Goal: Ask a question

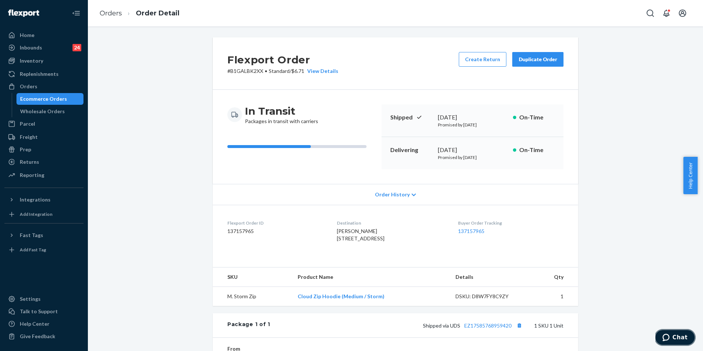
click at [679, 335] on span "Chat" at bounding box center [680, 337] width 15 height 7
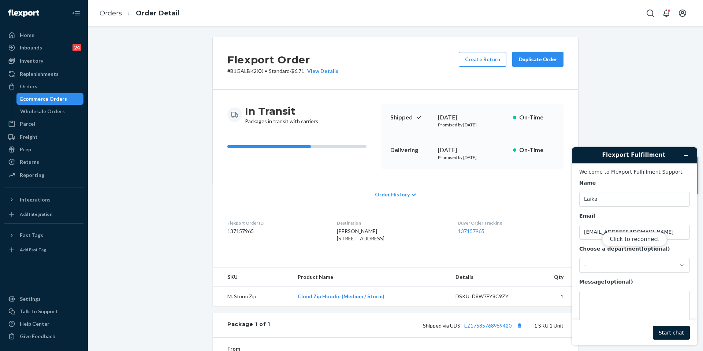
click at [612, 268] on div "Click to reconnect" at bounding box center [634, 246] width 125 height 198
click at [629, 240] on button "Click to reconnect" at bounding box center [634, 239] width 65 height 14
click at [610, 268] on div "-" at bounding box center [630, 265] width 92 height 7
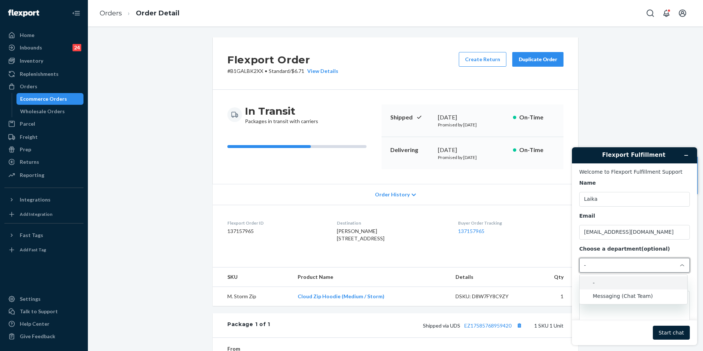
click at [616, 291] on li "Messaging (Chat Team)" at bounding box center [634, 295] width 108 height 13
click at [603, 292] on textarea "Message (optional)" at bounding box center [634, 311] width 111 height 41
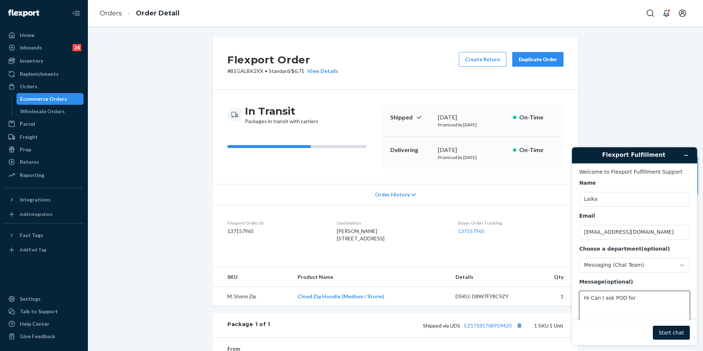
paste textarea "255078513"
click at [677, 301] on textarea "Hi Can I ask POD for 255078513" at bounding box center [634, 311] width 111 height 41
paste textarea "255078513"
click at [299, 236] on div "Flexport Order ID 137157965" at bounding box center [276, 232] width 98 height 25
drag, startPoint x: 297, startPoint y: 234, endPoint x: 231, endPoint y: 219, distance: 67.7
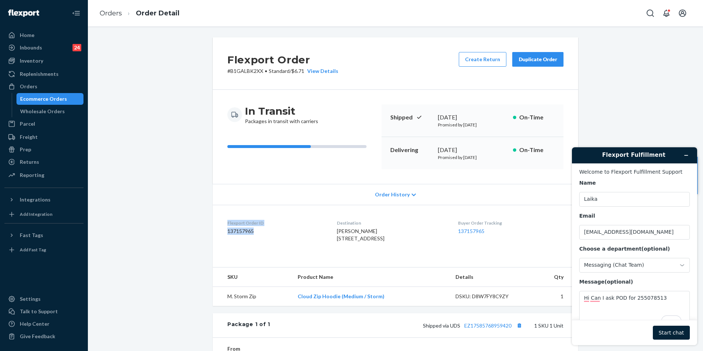
click at [231, 219] on dl "Flexport Order ID 137157965 Destination [GEOGRAPHIC_DATA][PERSON_NAME] [STREET_…" at bounding box center [396, 232] width 366 height 55
copy div "Flexport Order ID 137157965"
click at [668, 293] on textarea "Hi Can I ask POD for 255078513" at bounding box center [634, 311] width 111 height 41
click at [677, 302] on textarea "Hi Can I ask POD for 255078513" at bounding box center [634, 311] width 111 height 41
paste textarea "Flexport Order ID 137157965"
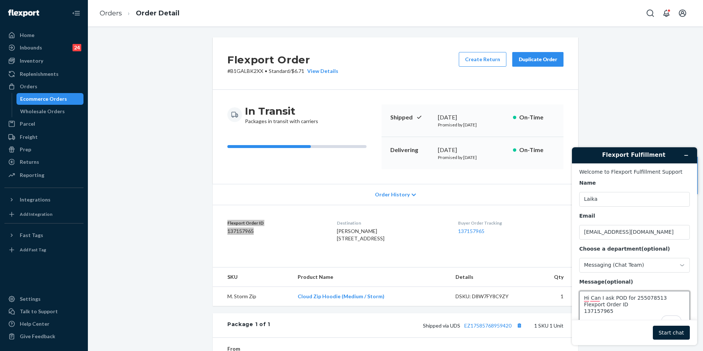
click at [650, 298] on textarea "Hi Can I ask POD for 255078513 Flexport Order ID 137157965" at bounding box center [634, 311] width 111 height 41
click at [641, 303] on textarea "Hi Can I ask POD for Flexport Order ID 137157965" at bounding box center [634, 311] width 111 height 41
type textarea "Hi Can I ask POD for Flexport Order ID 137157965? Thanks!"
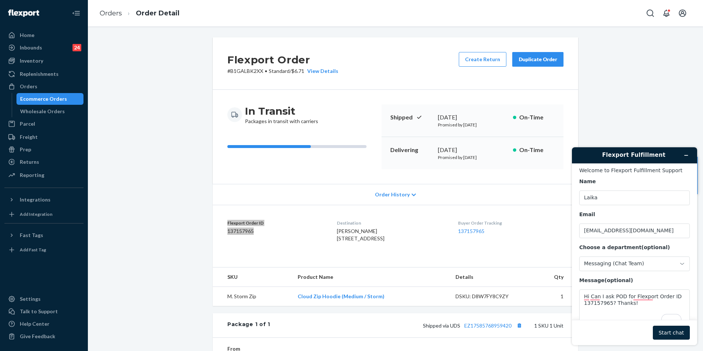
click at [682, 331] on button "Start chat" at bounding box center [671, 333] width 37 height 14
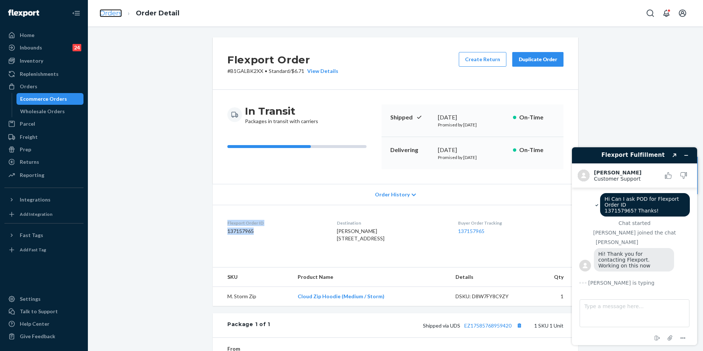
click at [108, 12] on link "Orders" at bounding box center [111, 13] width 22 height 8
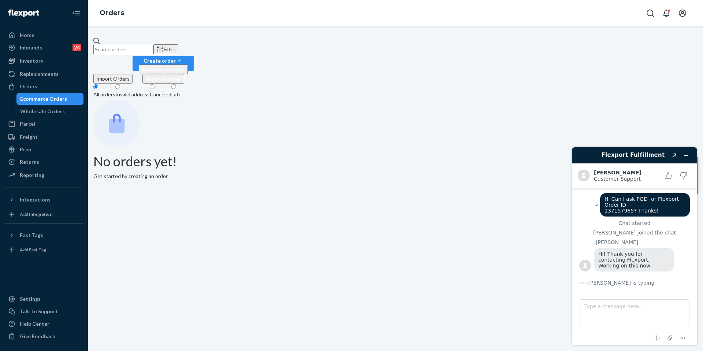
click at [153, 49] on input "text" at bounding box center [123, 50] width 60 height 10
paste input "255078513"
type input "255078513"
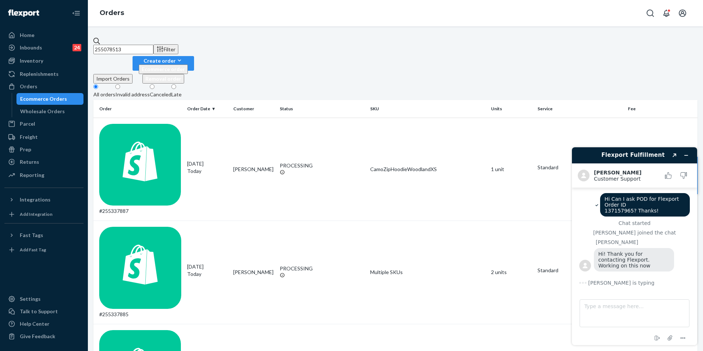
drag, startPoint x: 175, startPoint y: 44, endPoint x: 86, endPoint y: 40, distance: 89.8
click at [86, 40] on div "Home Inbounds 24 Shipping Plans Problems 24 Inventory Products Replenishments O…" at bounding box center [351, 175] width 703 height 351
click at [626, 320] on textarea "Type a message here..." at bounding box center [635, 313] width 110 height 28
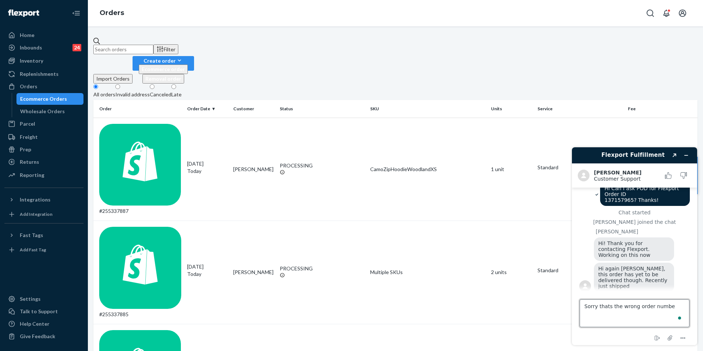
type textarea "Sorry thats the wrong order number"
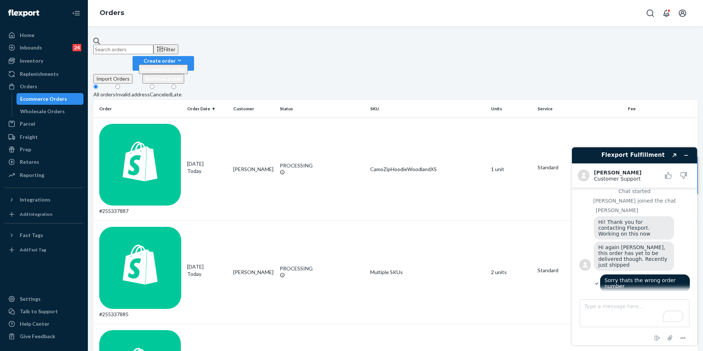
click at [153, 45] on input "text" at bounding box center [123, 50] width 60 height 10
paste input "255078513"
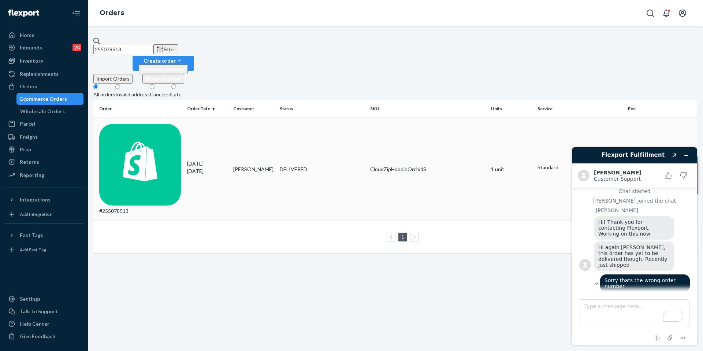
type input "255078513"
click at [176, 124] on div "#255078513" at bounding box center [140, 169] width 82 height 91
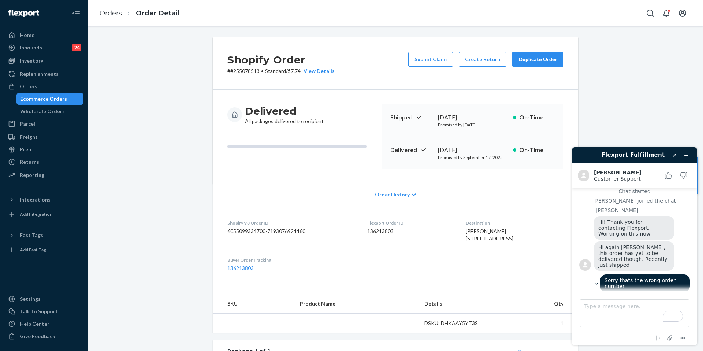
click at [350, 215] on dl "Shopify V3 Order ID 6055099334700-7193076924460 Flexport Order ID 136213803 Des…" at bounding box center [396, 246] width 366 height 82
drag, startPoint x: 361, startPoint y: 224, endPoint x: 385, endPoint y: 238, distance: 27.9
click at [385, 238] on div "Flexport Order ID 136213803" at bounding box center [410, 232] width 86 height 25
copy div "Flexport Order ID 136213803"
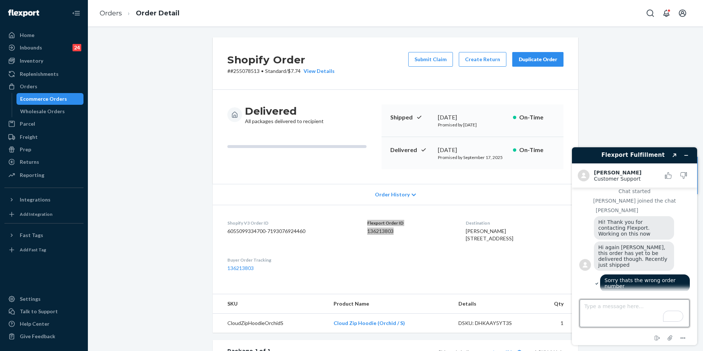
click at [624, 320] on textarea "Type a message here..." at bounding box center [635, 313] width 110 height 28
paste textarea "Flexport Order ID 136213803"
type textarea "Flexport Order ID 136213803"
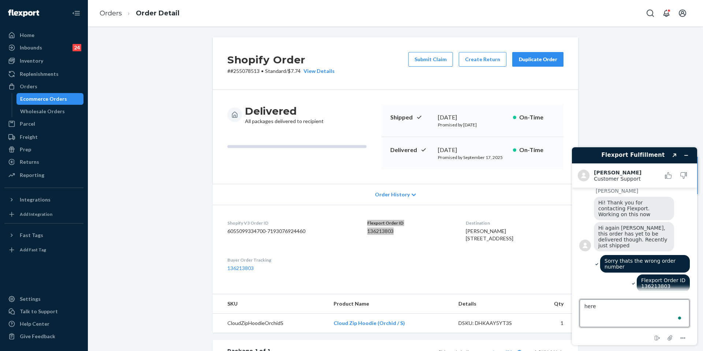
type textarea "here!"
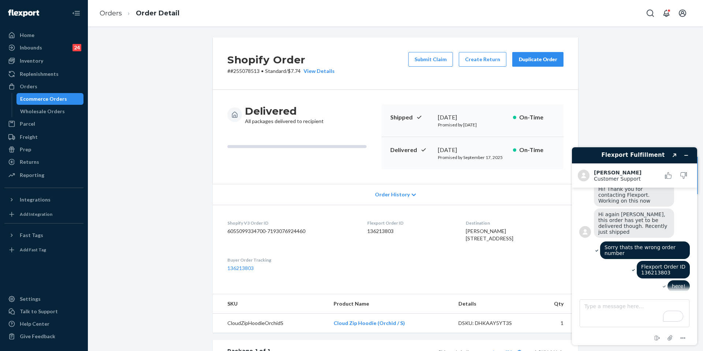
click at [157, 297] on div "Shopify Order # #255078513 • Standard / $7.74 View Details Submit Claim Create …" at bounding box center [395, 267] width 604 height 460
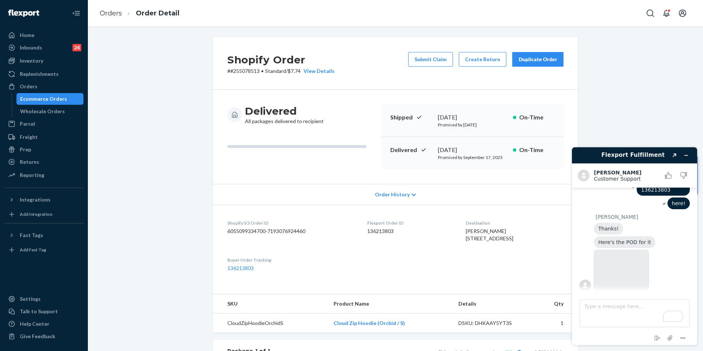
scroll to position [147, 0]
click at [600, 268] on img at bounding box center [621, 270] width 55 height 41
click at [605, 335] on div "End chat Attach file Options" at bounding box center [634, 338] width 111 height 10
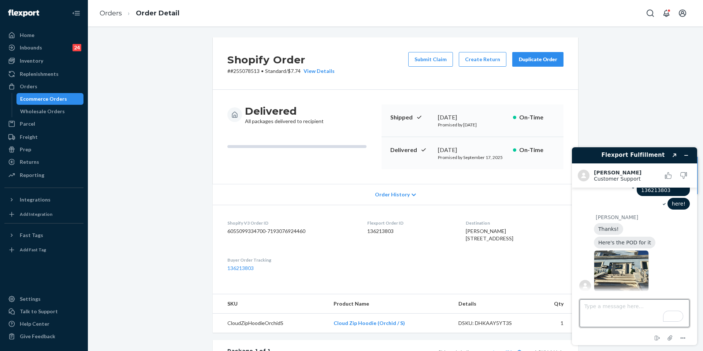
click at [598, 318] on textarea "Type a message here..." at bounding box center [635, 313] width 110 height 28
type textarea "Thanks, thats all for now,"
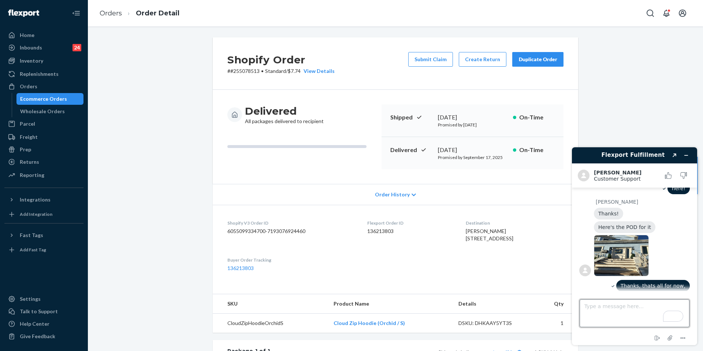
scroll to position [223, 0]
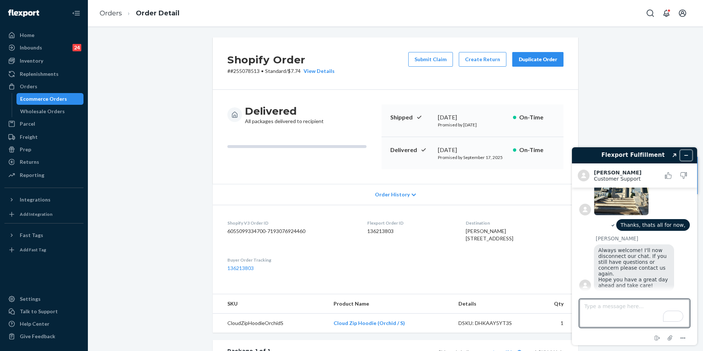
click at [687, 155] on icon "Minimize widget" at bounding box center [686, 155] width 5 height 5
